Goal: Task Accomplishment & Management: Manage account settings

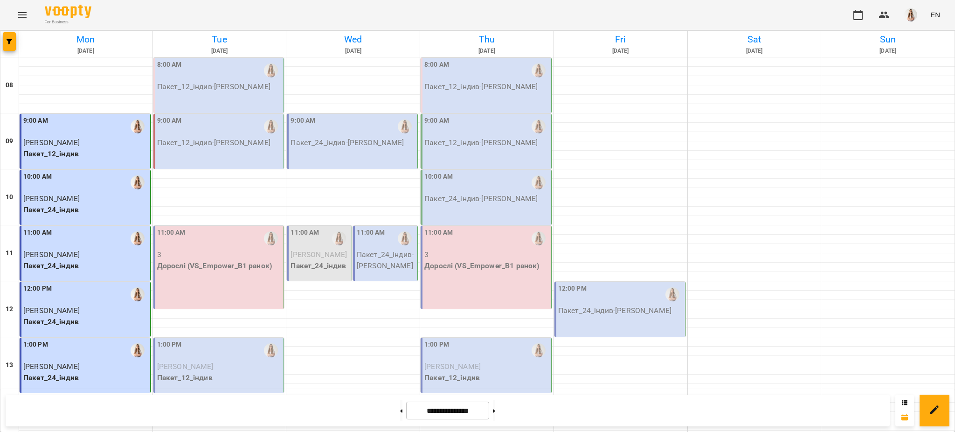
click at [315, 255] on span "[PERSON_NAME]" at bounding box center [318, 254] width 56 height 9
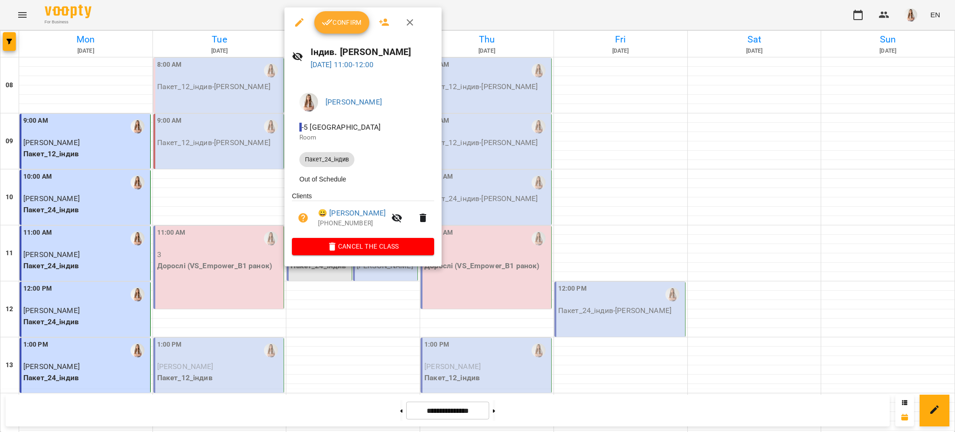
click at [378, 245] on span "Cancel the class" at bounding box center [362, 246] width 127 height 11
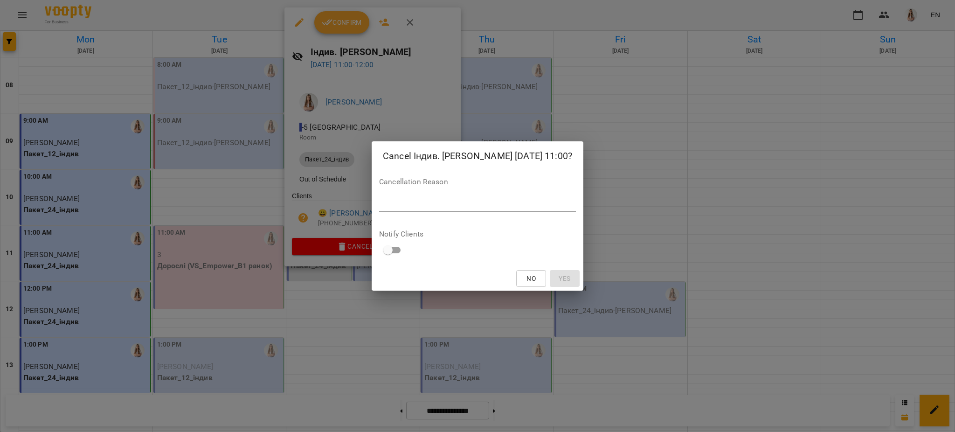
click at [540, 187] on div "Cancellation Reason *" at bounding box center [477, 196] width 197 height 37
click at [543, 197] on div "*" at bounding box center [477, 204] width 197 height 15
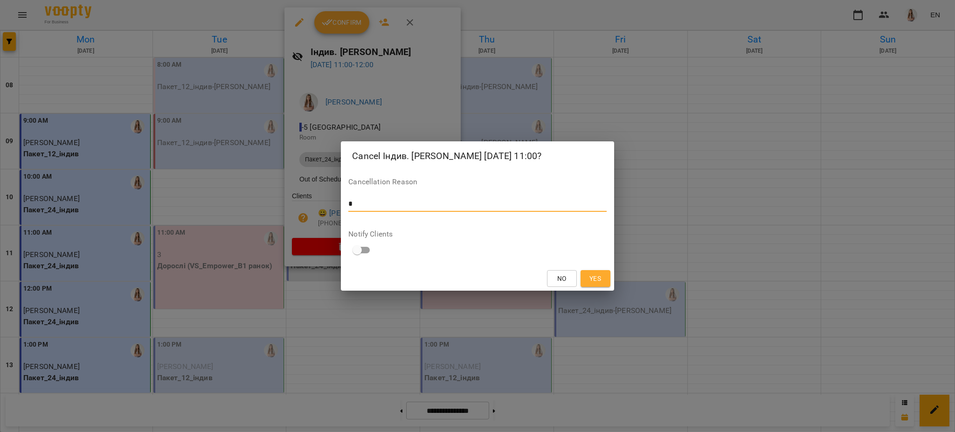
type textarea "*"
click at [601, 278] on span "Yes" at bounding box center [595, 278] width 15 height 11
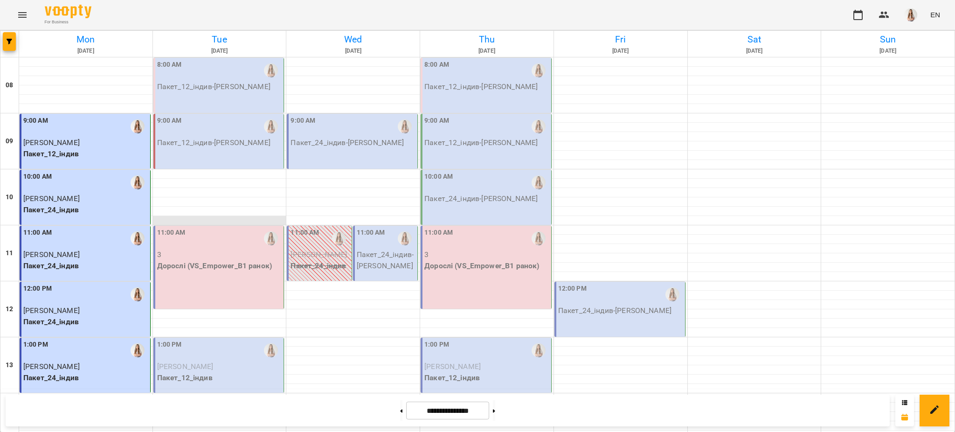
scroll to position [248, 0]
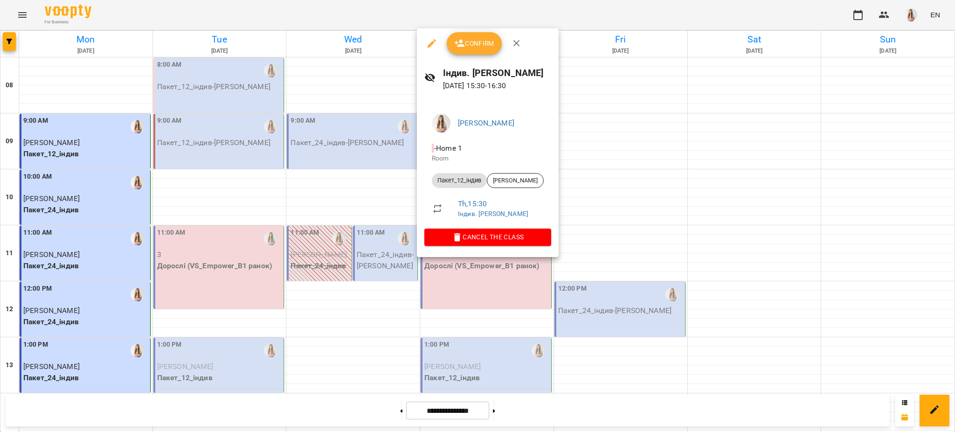
click at [424, 41] on button "button" at bounding box center [431, 43] width 22 height 22
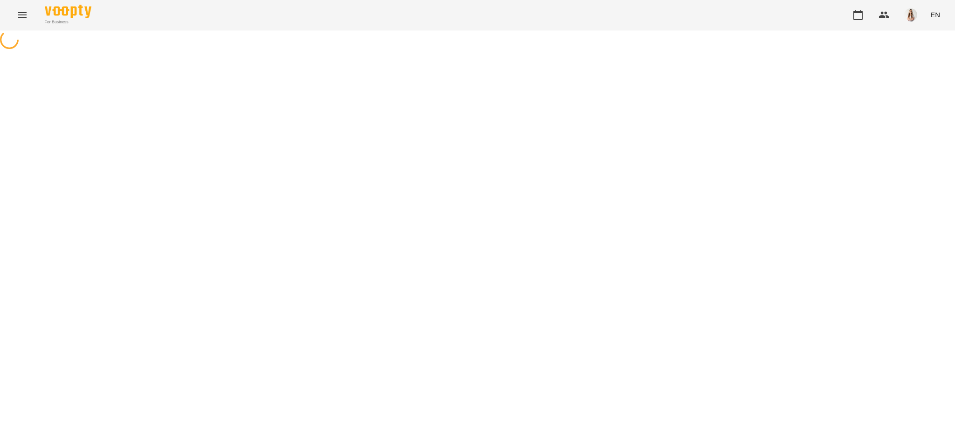
select select "**********"
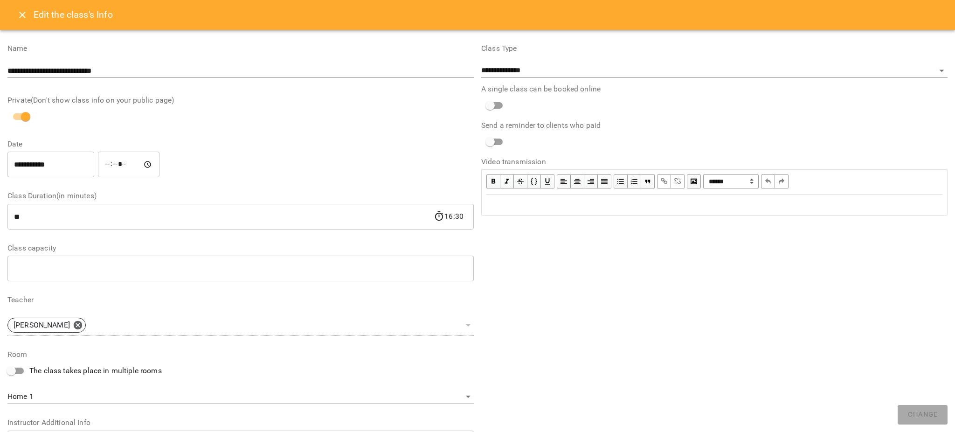
click at [12, 162] on input "**********" at bounding box center [50, 164] width 87 height 26
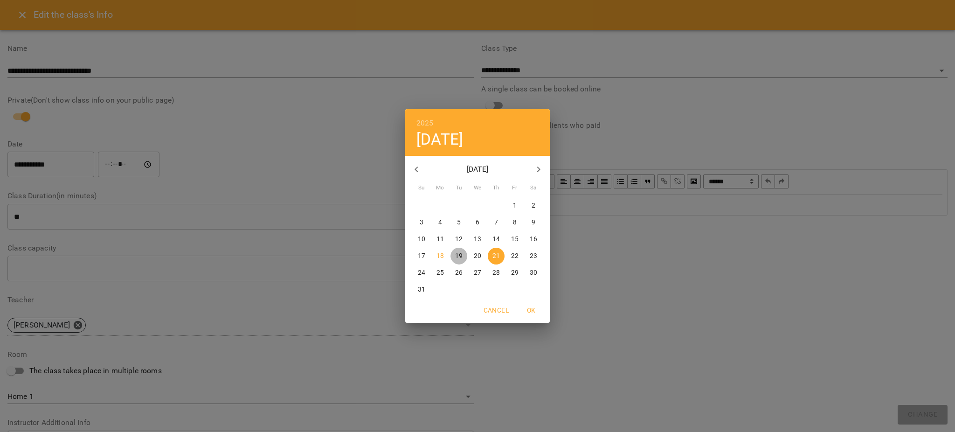
click at [453, 259] on span "19" at bounding box center [458, 255] width 17 height 9
type input "**********"
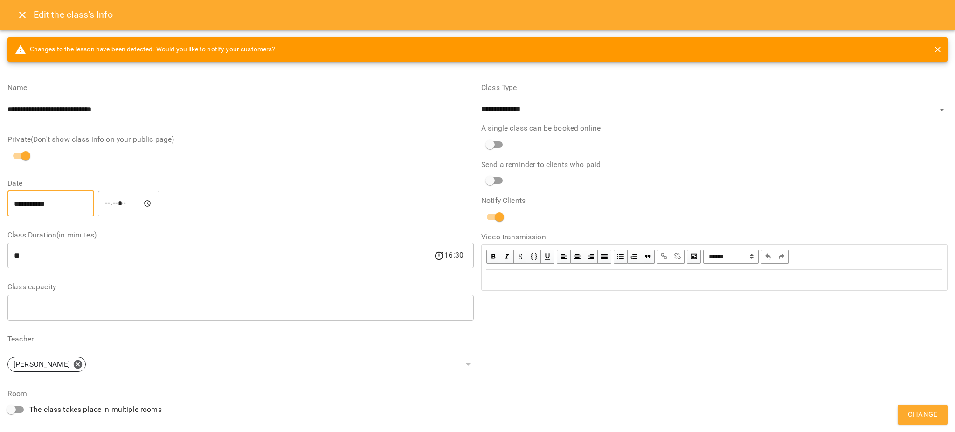
click at [113, 198] on input "*****" at bounding box center [129, 203] width 62 height 26
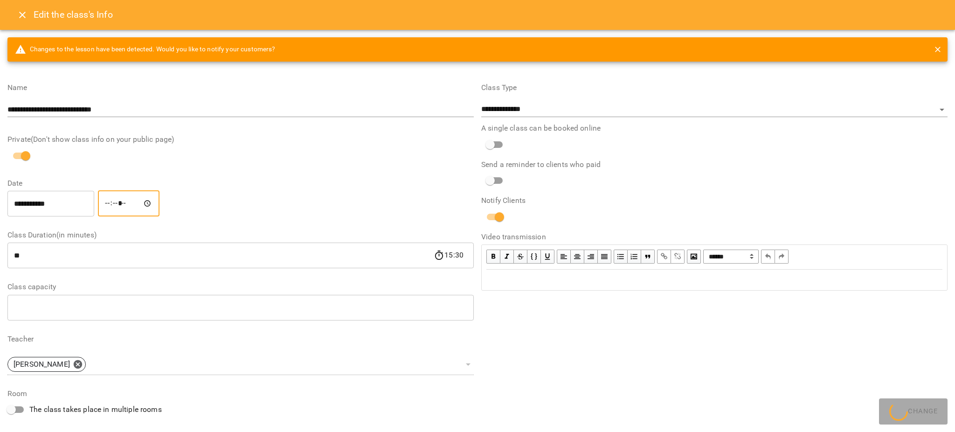
type input "*****"
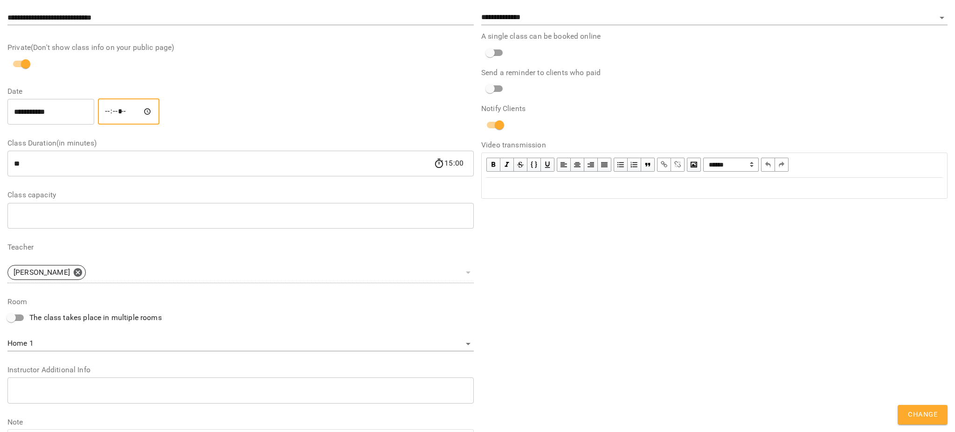
scroll to position [168, 0]
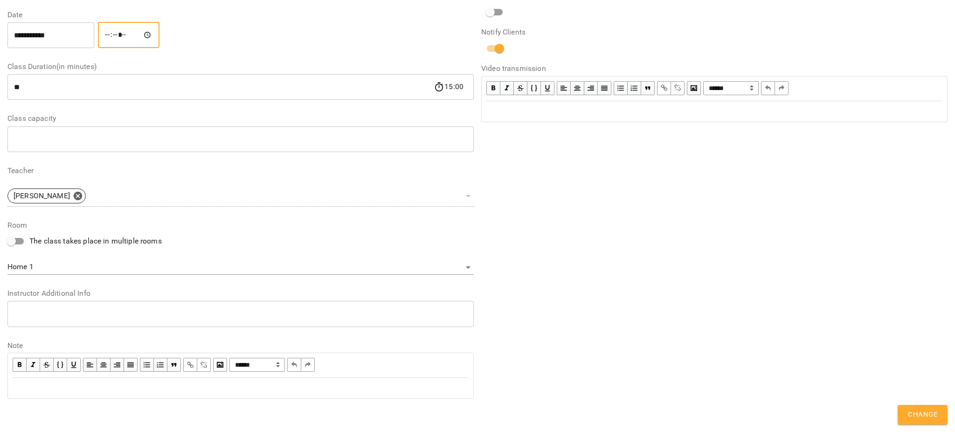
click at [81, 258] on div "**********" at bounding box center [240, 247] width 466 height 53
click at [79, 267] on body "**********" at bounding box center [477, 212] width 955 height 425
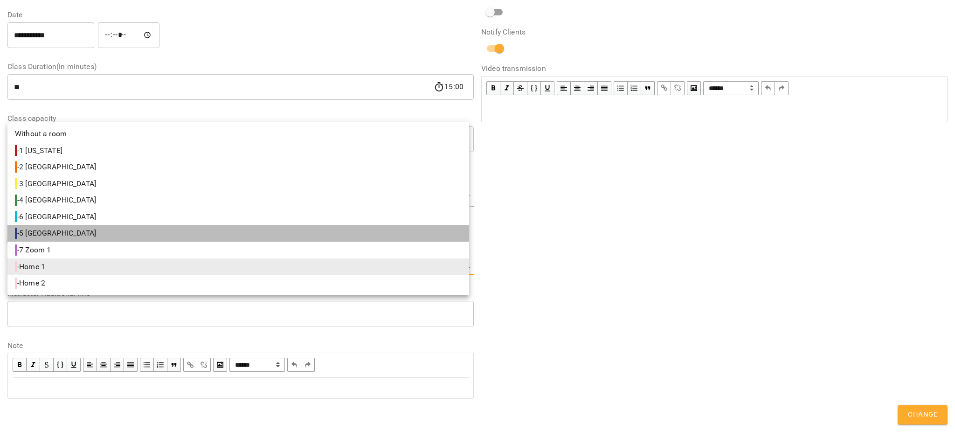
drag, startPoint x: 63, startPoint y: 230, endPoint x: 212, endPoint y: 246, distance: 149.5
click at [63, 230] on li "- 5 [GEOGRAPHIC_DATA]" at bounding box center [237, 233] width 461 height 17
type input "**********"
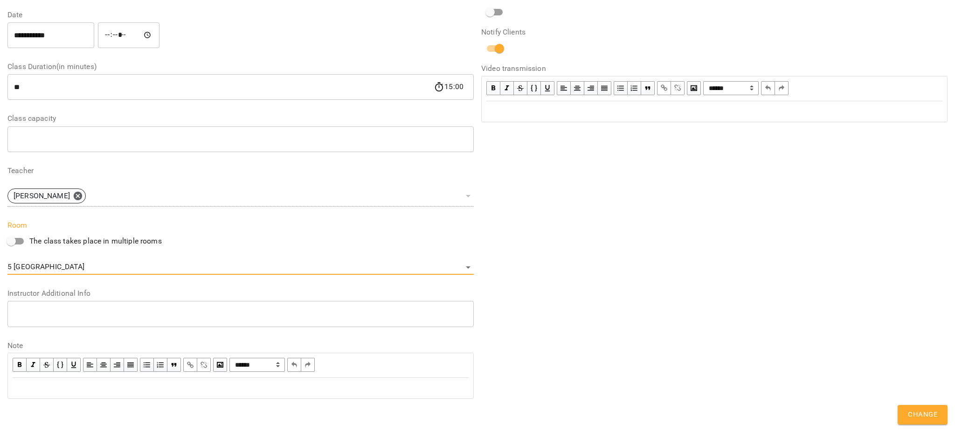
click at [929, 415] on span "Change" at bounding box center [921, 414] width 29 height 12
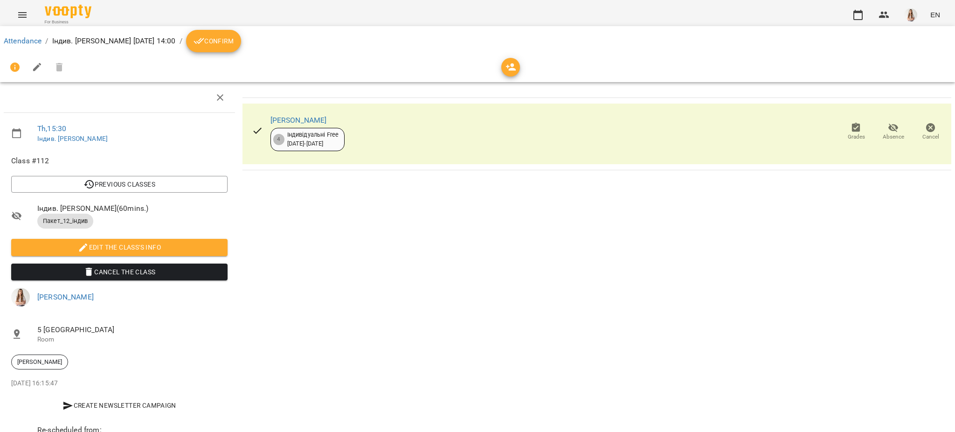
click at [16, 23] on button "Menu" at bounding box center [22, 15] width 22 height 22
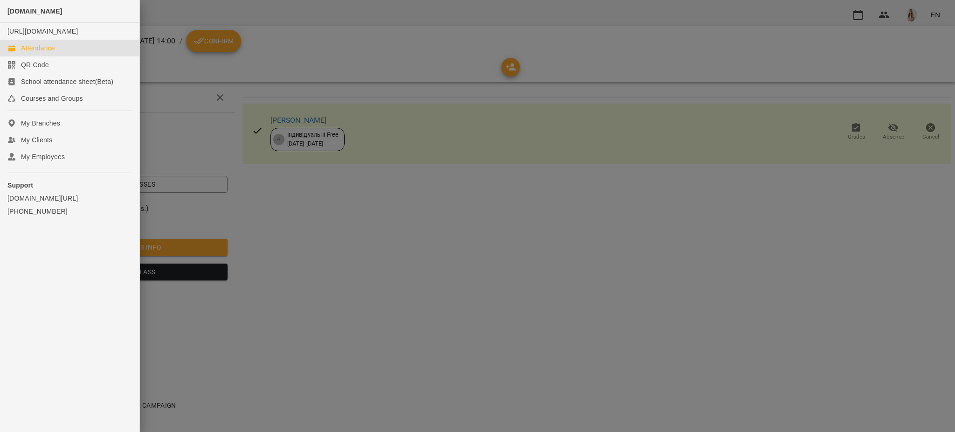
click at [32, 53] on div "Attendance" at bounding box center [38, 47] width 34 height 9
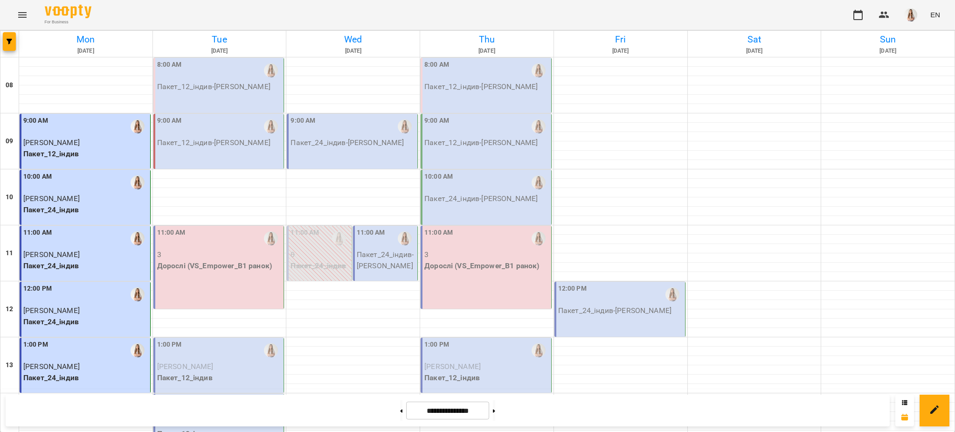
scroll to position [394, 0]
click at [12, 41] on span "button" at bounding box center [9, 42] width 13 height 6
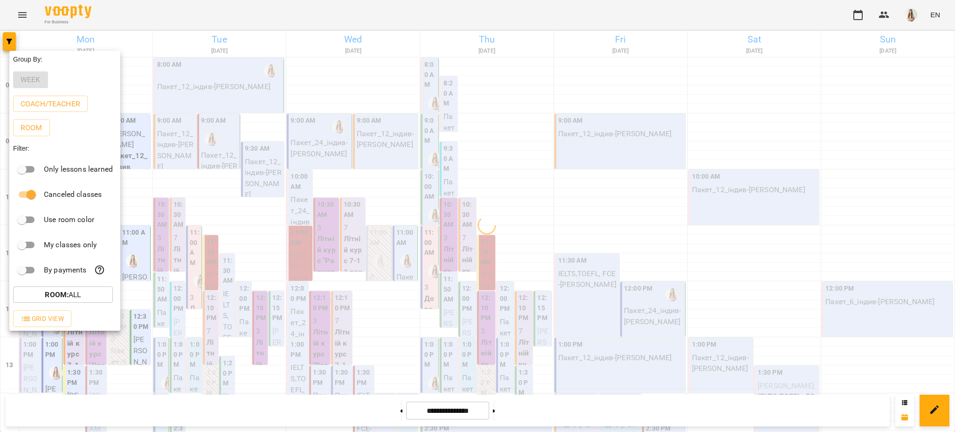
click at [105, 23] on div at bounding box center [477, 216] width 955 height 432
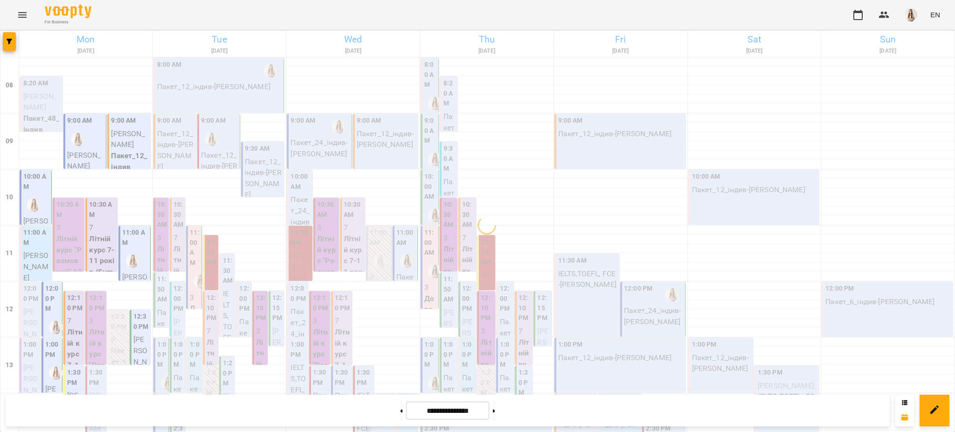
click at [85, 37] on h6 "Mon" at bounding box center [86, 39] width 131 height 14
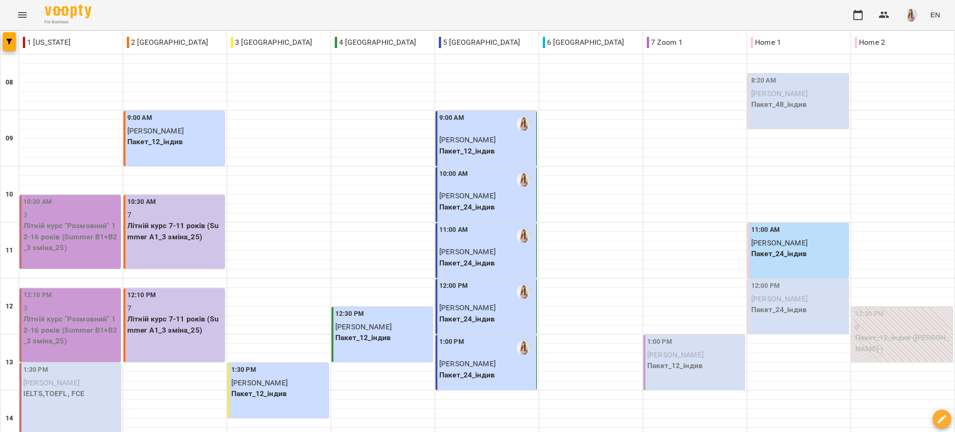
scroll to position [225, 0]
click at [8, 42] on icon "button" at bounding box center [10, 42] width 6 height 6
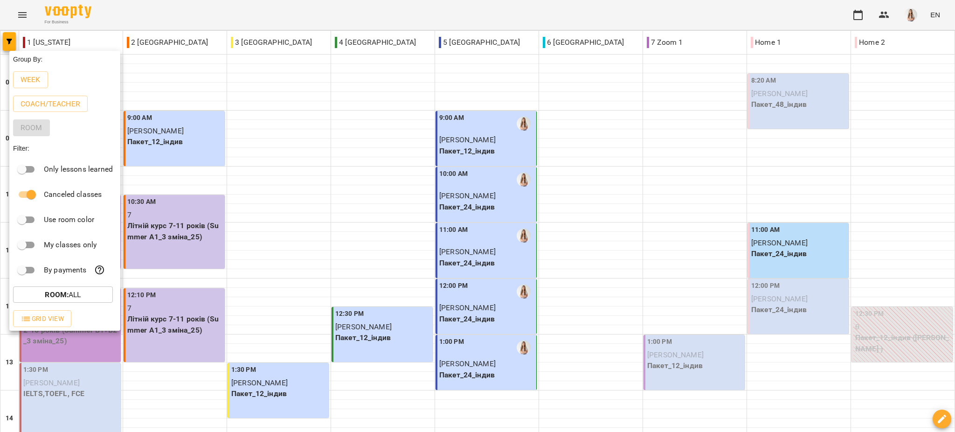
click at [144, 38] on div at bounding box center [477, 216] width 955 height 432
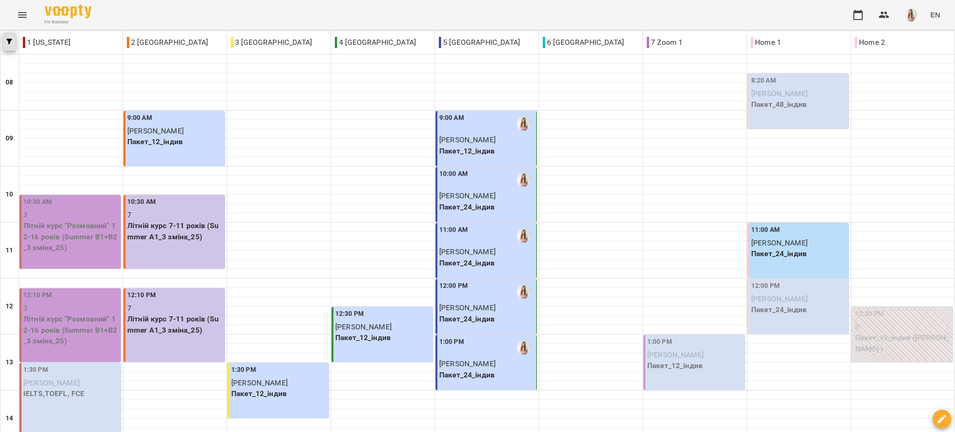
click at [4, 39] on span "button" at bounding box center [9, 42] width 13 height 6
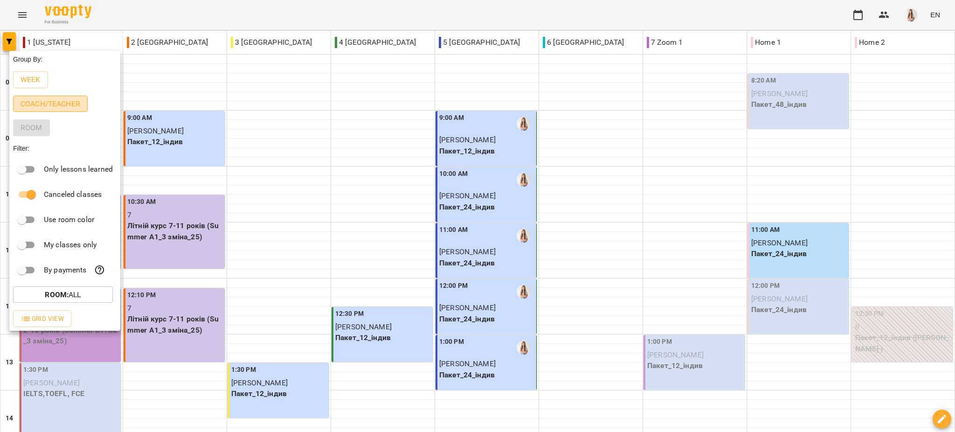
click at [47, 101] on p "Coach/Teacher" at bounding box center [51, 103] width 60 height 11
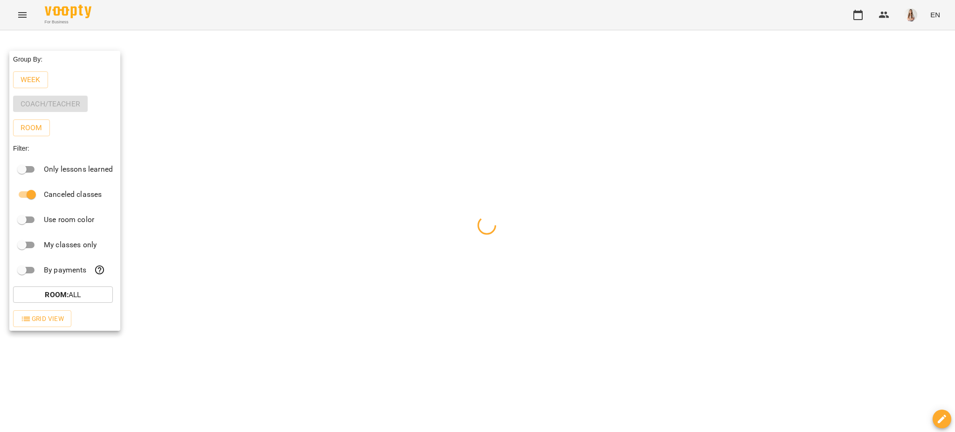
click at [205, 8] on div at bounding box center [477, 216] width 955 height 432
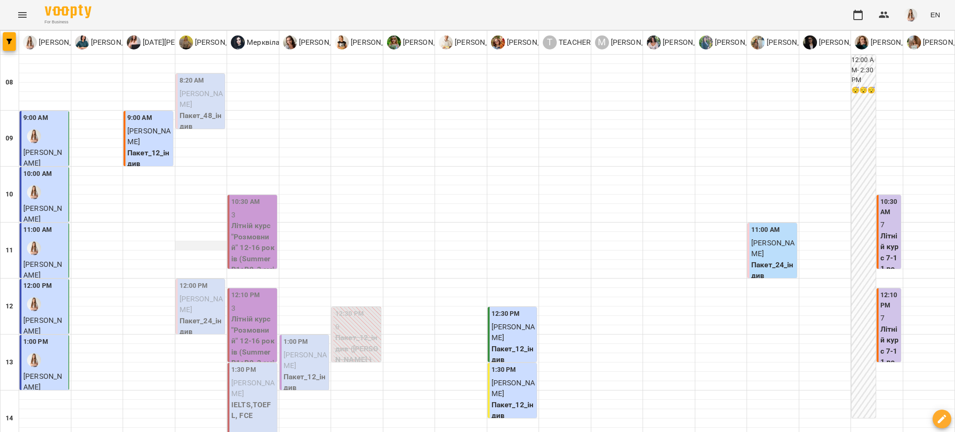
scroll to position [0, 0]
click at [851, 95] on h6 "😴😴😴" at bounding box center [863, 90] width 24 height 10
click at [857, 118] on div "12:00 AM - 2:30 PM 😴😴😴" at bounding box center [863, 236] width 24 height 363
click at [862, 115] on div "12:00 AM - 2:30 PM 😴😴😴" at bounding box center [863, 236] width 24 height 363
click at [883, 115] on div at bounding box center [877, 114] width 52 height 9
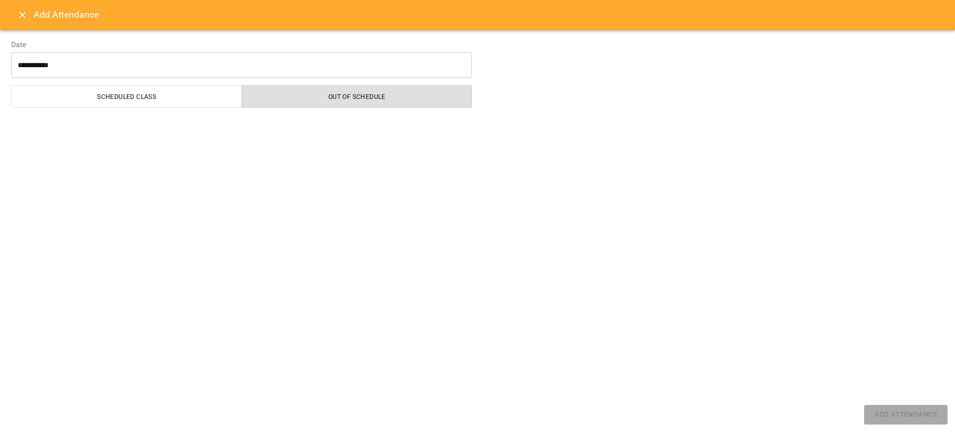
select select "**********"
select select "*******"
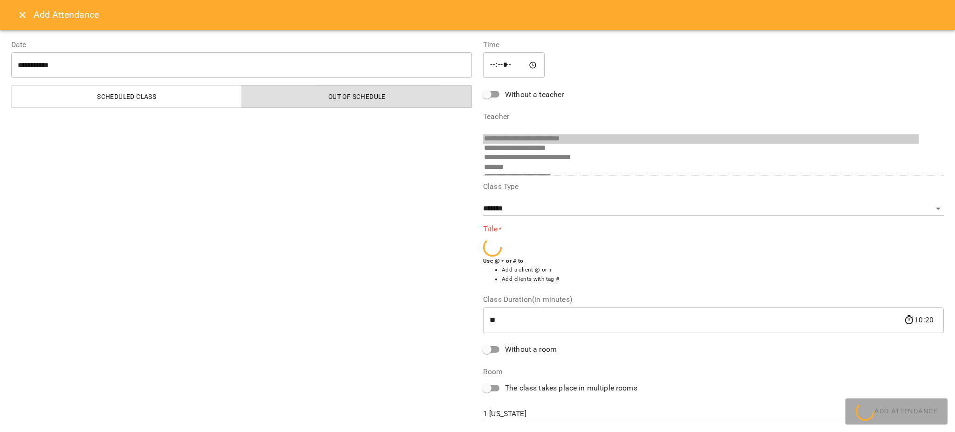
scroll to position [53, 0]
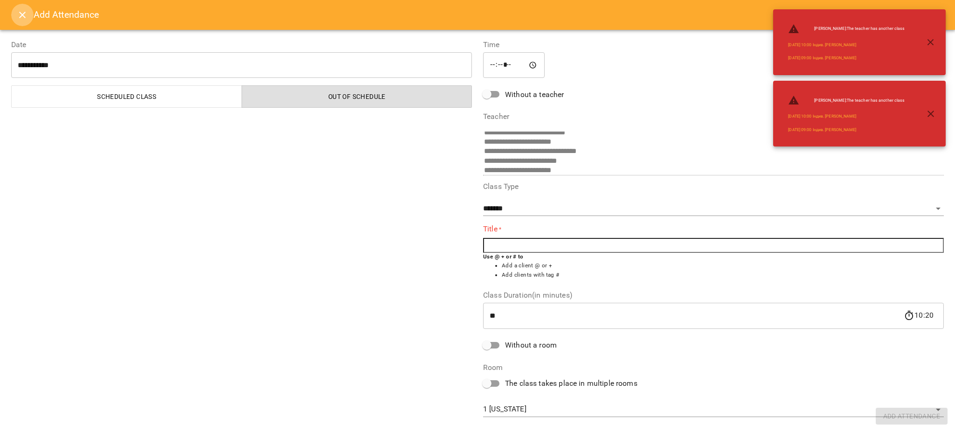
click at [22, 17] on icon "Close" at bounding box center [22, 14] width 11 height 11
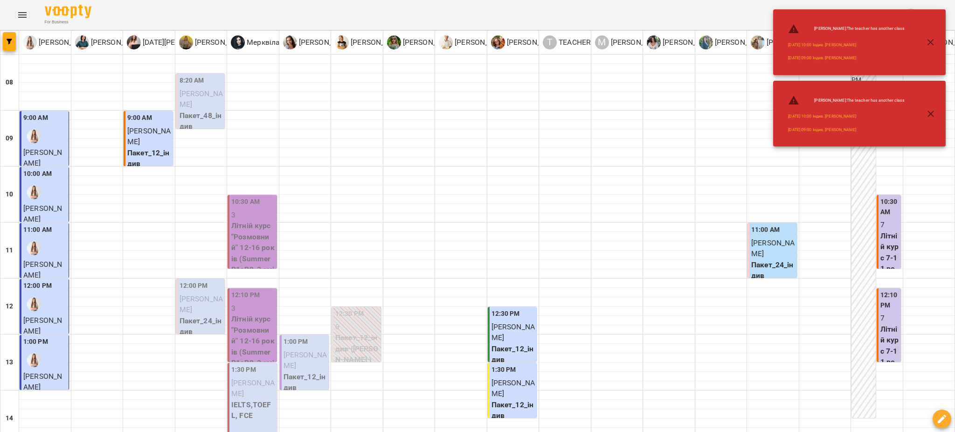
click at [935, 35] on button "button" at bounding box center [930, 42] width 22 height 22
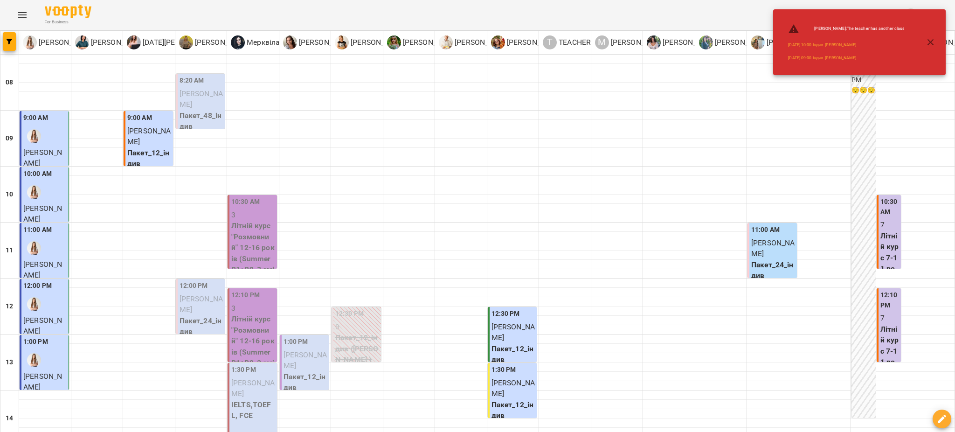
click at [926, 38] on icon "button" at bounding box center [930, 42] width 11 height 11
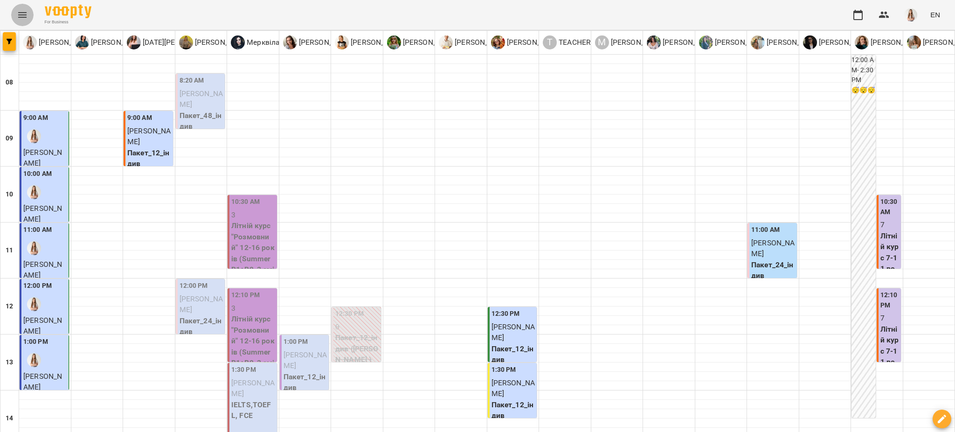
click at [25, 14] on icon "Menu" at bounding box center [22, 14] width 11 height 11
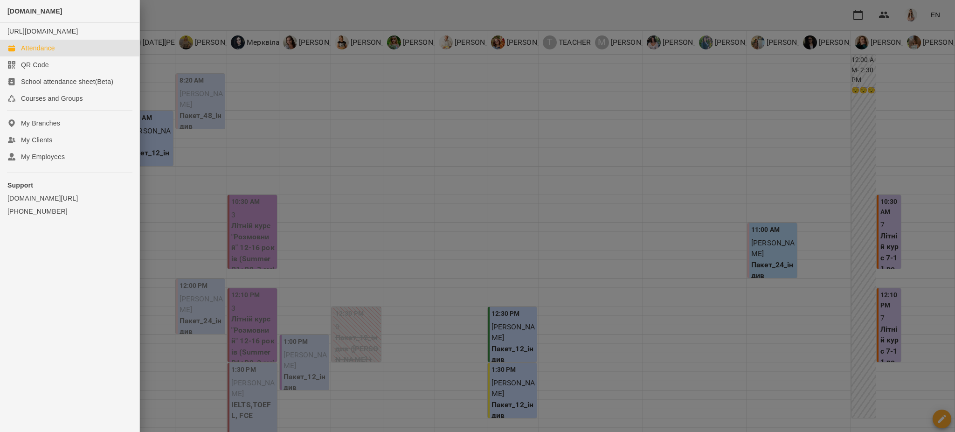
click at [954, 33] on div at bounding box center [477, 216] width 955 height 432
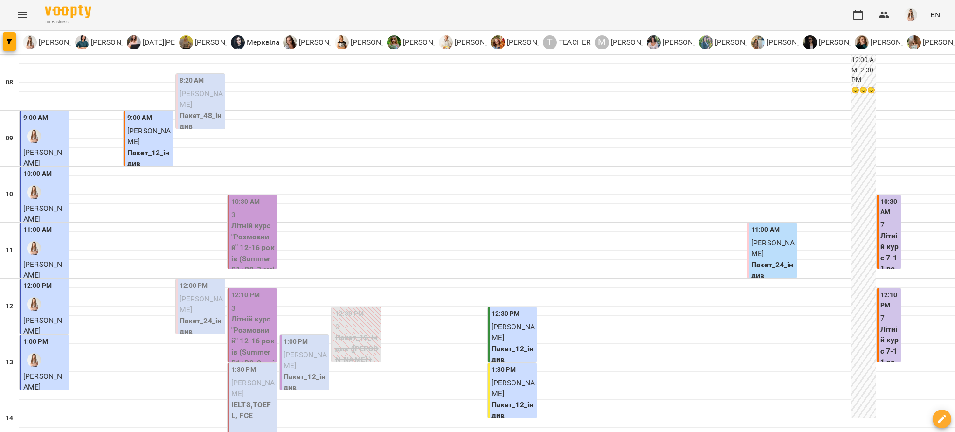
click at [23, 12] on icon "Menu" at bounding box center [22, 14] width 11 height 11
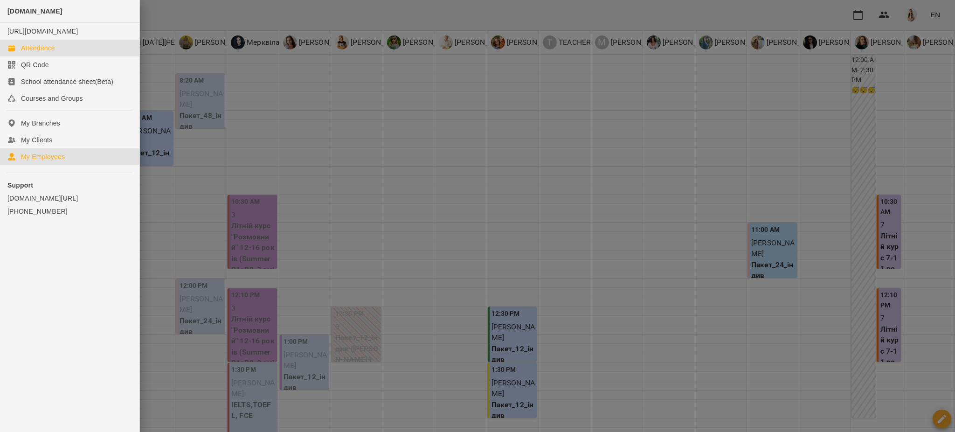
click at [58, 161] on div "My Employees" at bounding box center [43, 156] width 44 height 9
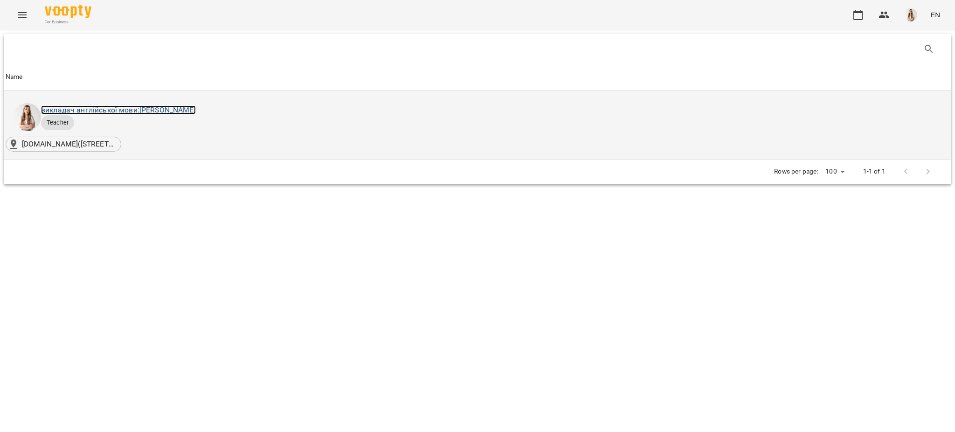
click at [159, 111] on link "викладач англійської мови: [PERSON_NAME]" at bounding box center [118, 109] width 155 height 9
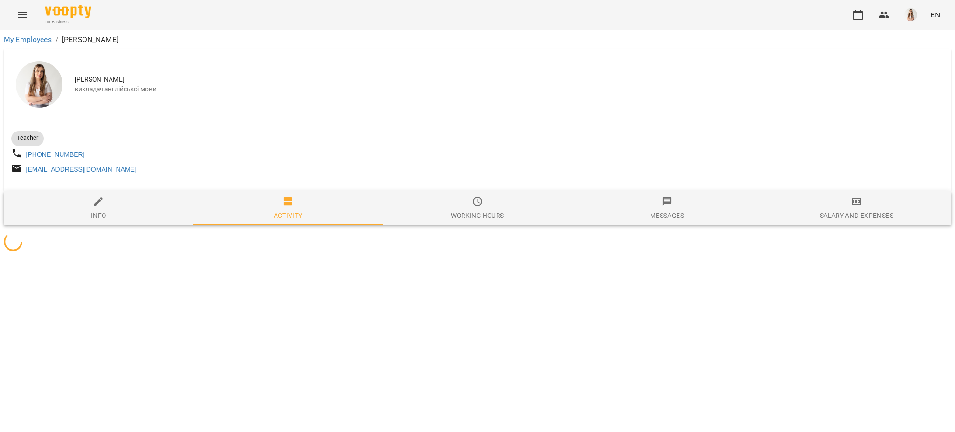
click at [833, 217] on div "Salary and Expenses" at bounding box center [856, 215] width 74 height 11
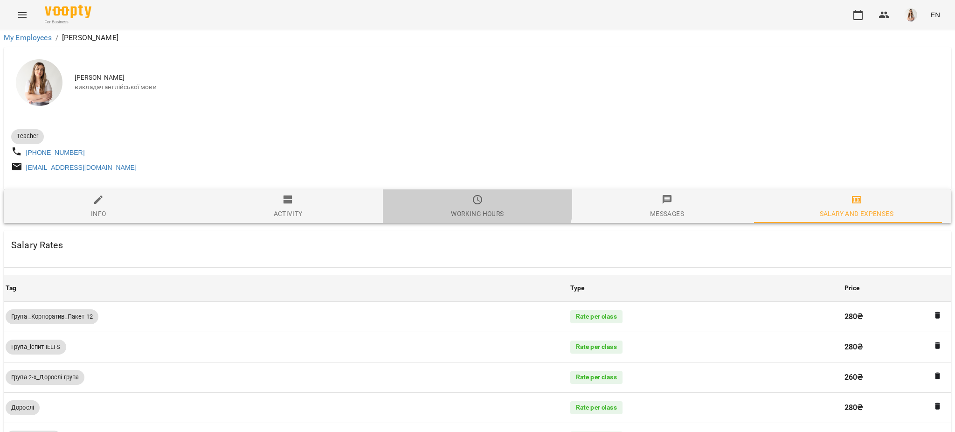
click at [461, 194] on span "Working hours" at bounding box center [477, 206] width 178 height 25
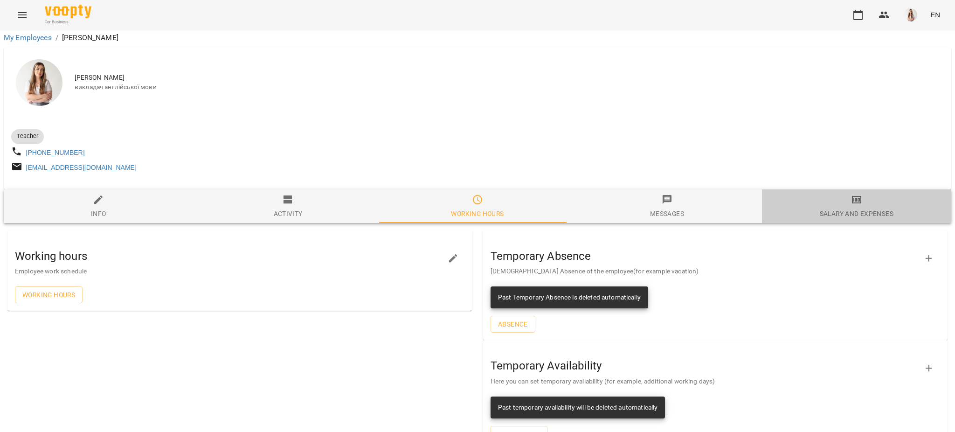
click at [881, 208] on div "Salary and Expenses" at bounding box center [856, 213] width 74 height 11
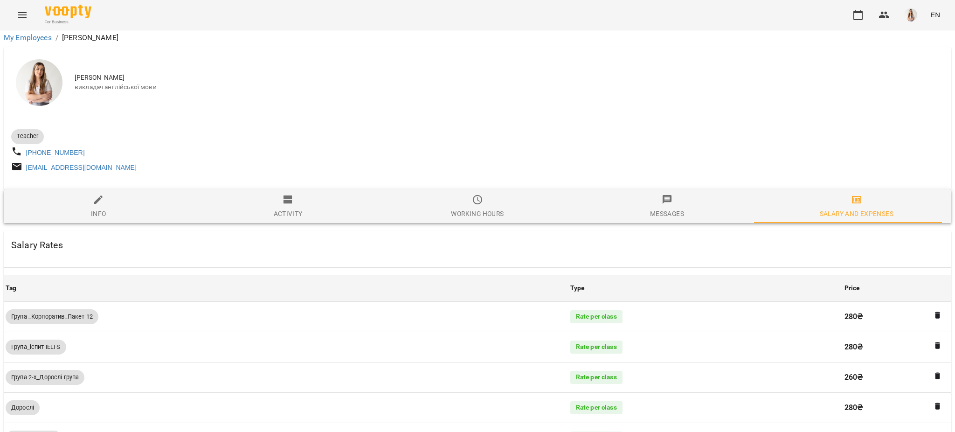
scroll to position [669, 0]
